Goal: Find contact information: Find contact information

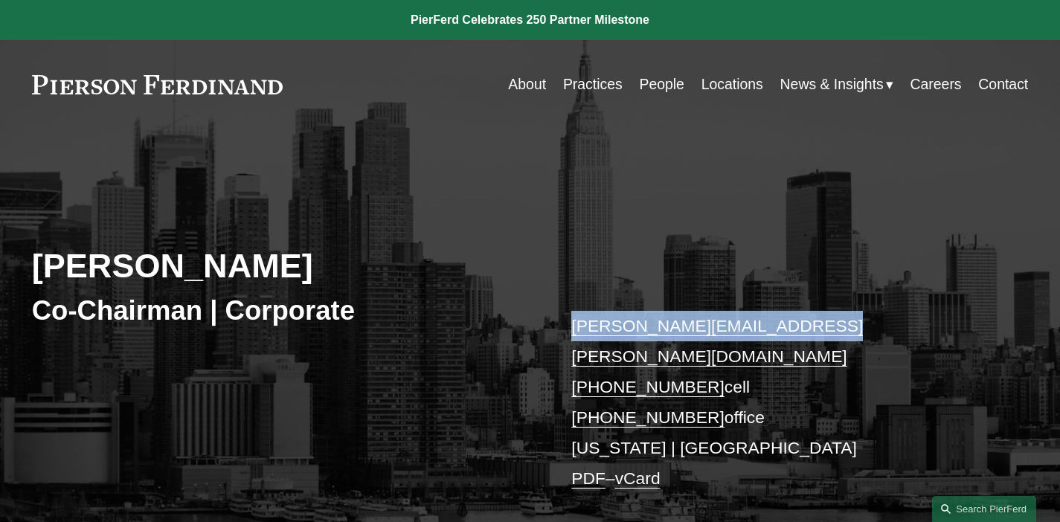
drag, startPoint x: 806, startPoint y: 329, endPoint x: 578, endPoint y: 332, distance: 228.3
click at [578, 332] on p "michael.pierson@pierferd.com +1.202.445.3779 cell +1.332.236.8074 office New Yo…" at bounding box center [778, 403] width 415 height 184
copy link "michael.pierson@pierferd.com"
click at [659, 86] on link "People" at bounding box center [661, 84] width 45 height 29
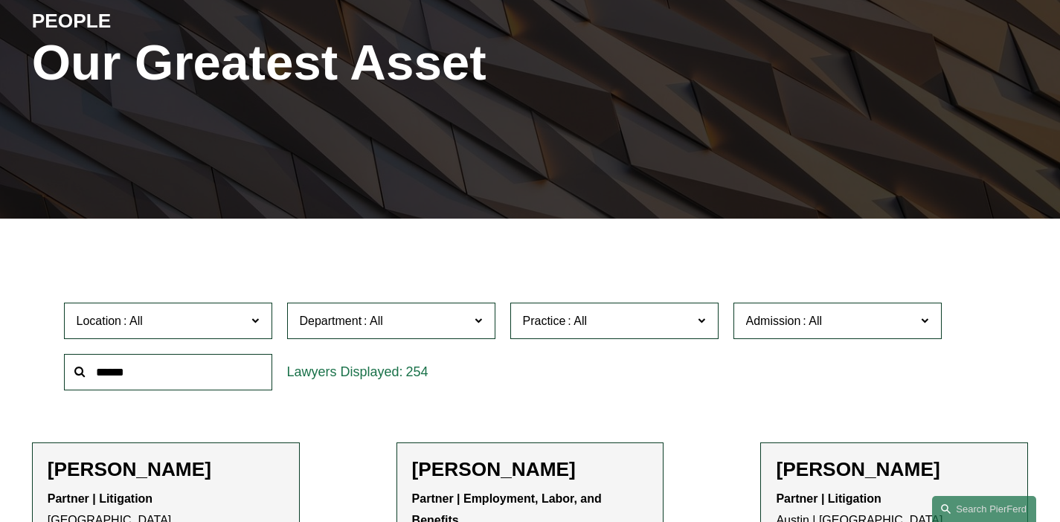
scroll to position [305, 0]
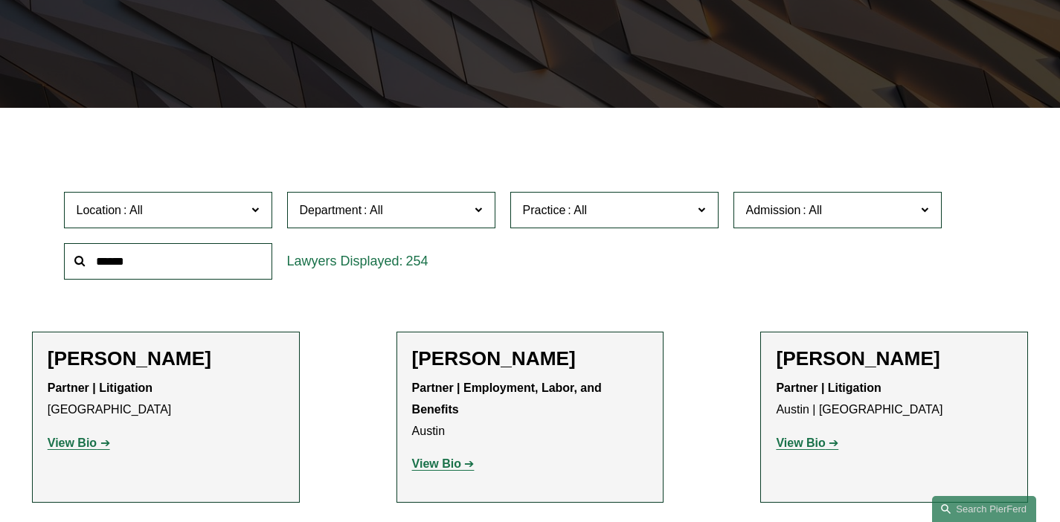
click at [197, 260] on input "text" at bounding box center [168, 261] width 208 height 36
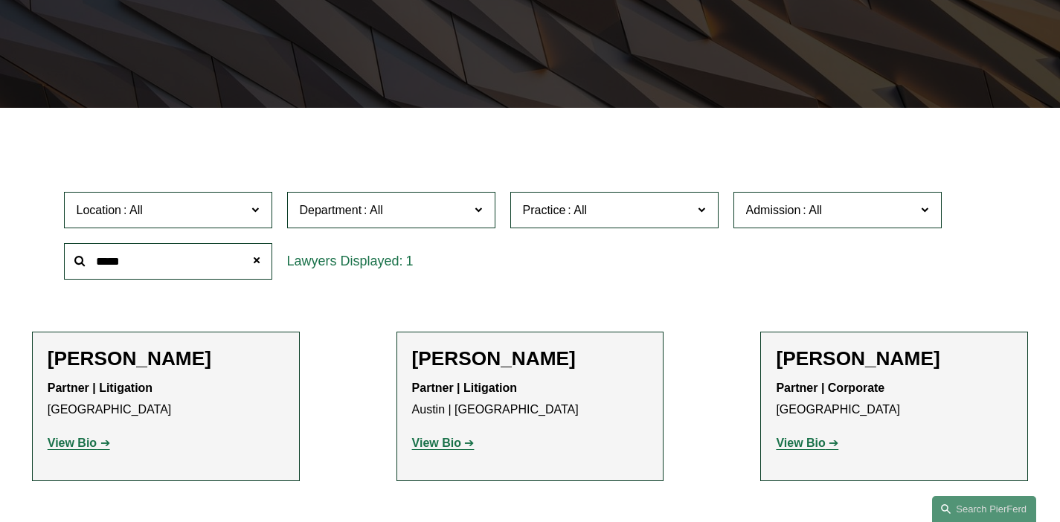
type input "*****"
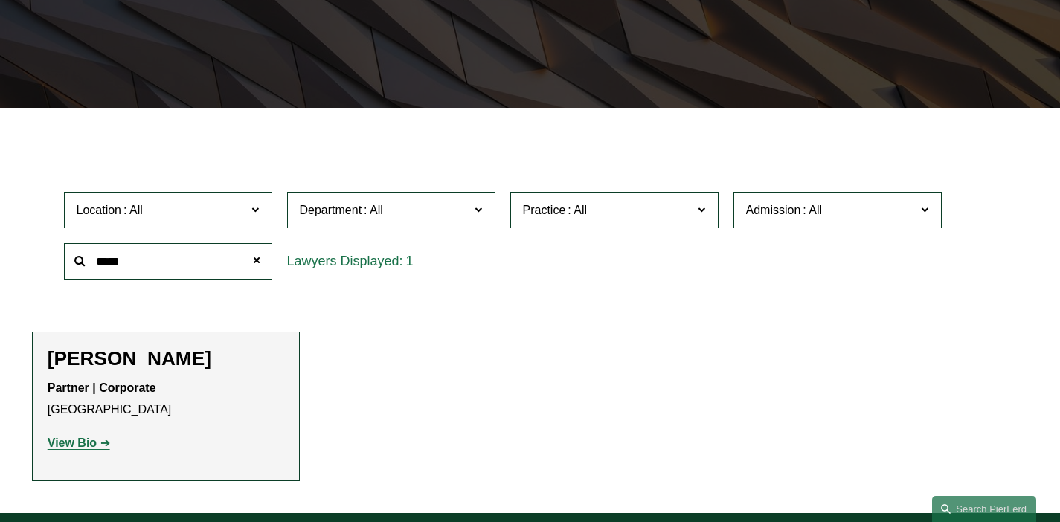
click at [76, 442] on strong "View Bio" at bounding box center [72, 443] width 49 height 13
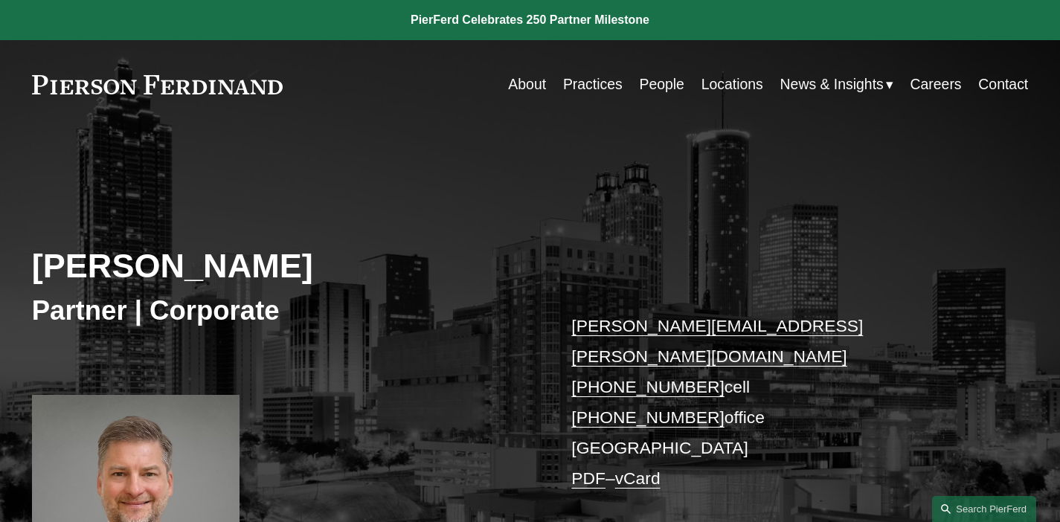
click at [366, 135] on div "Damon P. Goode Partner | Corporate damon.goode@pierferd.com +1.404.964.5626 cel…" at bounding box center [530, 365] width 1060 height 472
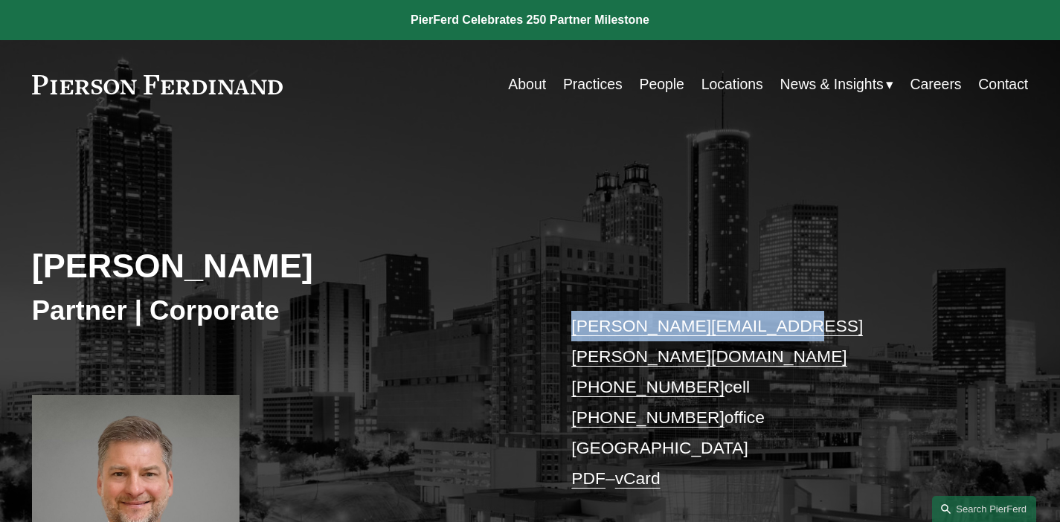
drag, startPoint x: 796, startPoint y: 331, endPoint x: 573, endPoint y: 326, distance: 223.2
click at [573, 326] on p "damon.goode@pierferd.com +1.404.964.5626 cell +1.404.968.9499 office Atlanta PD…" at bounding box center [778, 403] width 415 height 184
copy link "damon.goode@pierferd.com"
